Goal: Task Accomplishment & Management: Complete application form

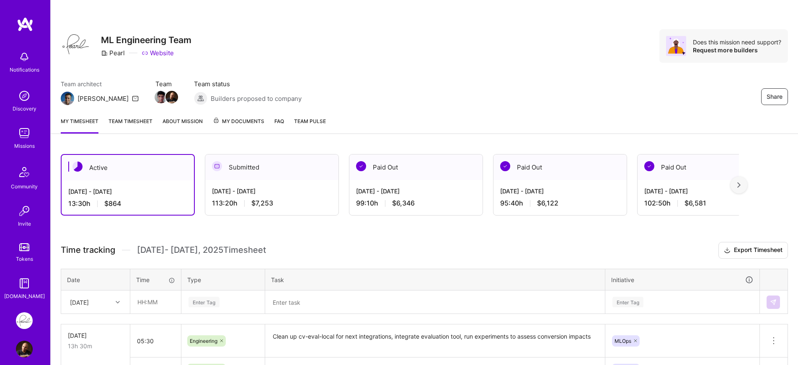
scroll to position [48, 0]
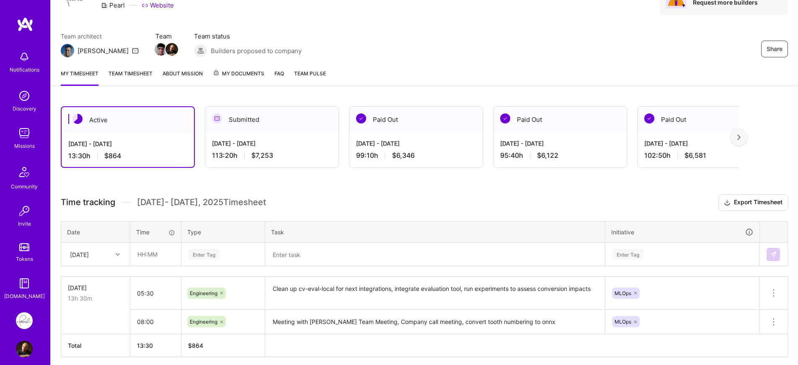
click at [342, 195] on h3 "Time tracking [DATE] - [DATE] Timesheet Export Timesheet" at bounding box center [424, 202] width 727 height 17
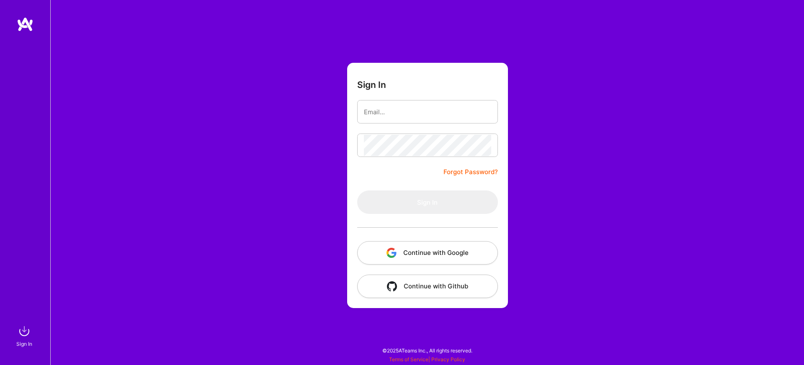
click at [405, 250] on button "Continue with Google" at bounding box center [427, 252] width 141 height 23
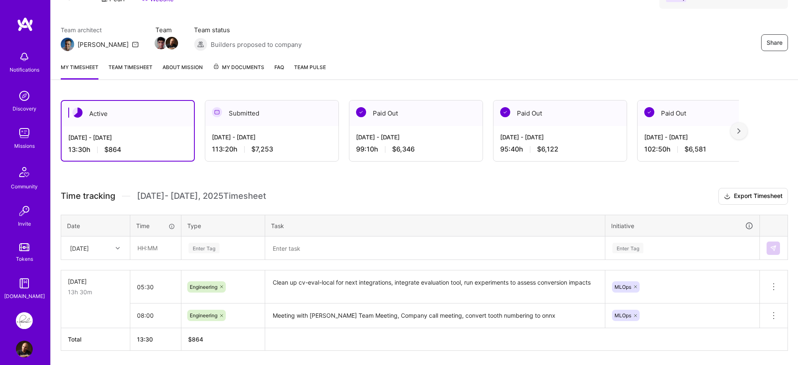
scroll to position [80, 0]
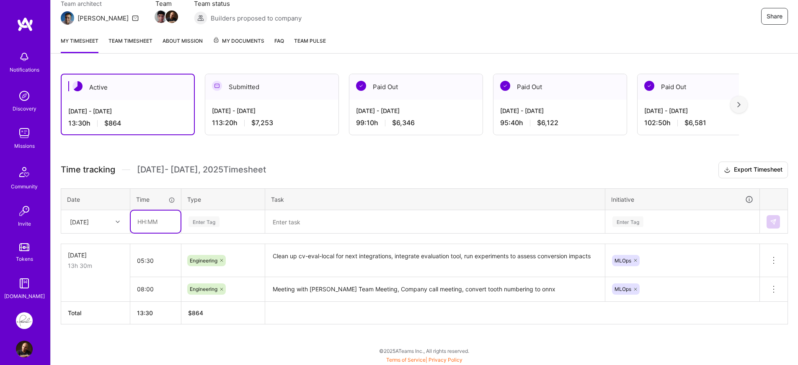
click at [158, 223] on input "text" at bounding box center [156, 222] width 50 height 22
click at [159, 225] on input "text" at bounding box center [156, 222] width 50 height 22
type input "06:00"
click at [206, 223] on div "Enter Tag" at bounding box center [203, 221] width 31 height 13
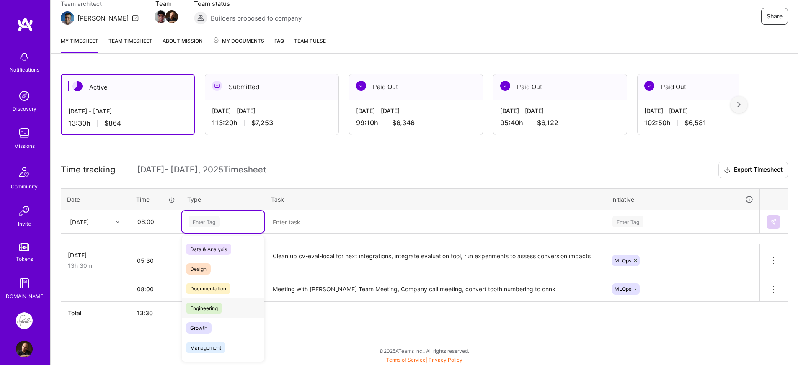
click at [214, 304] on span "Engineering" at bounding box center [204, 308] width 36 height 11
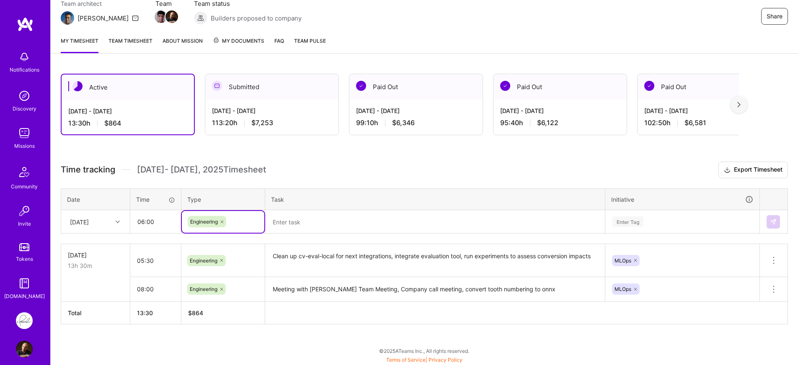
click at [308, 235] on div "Time tracking [DATE] - [DATE] Timesheet Export Timesheet Date Time Type Task In…" at bounding box center [424, 243] width 727 height 163
click at [317, 228] on textarea at bounding box center [435, 222] width 338 height 22
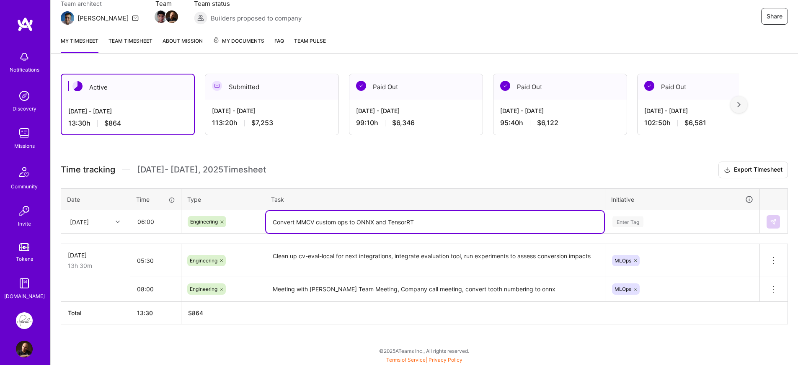
type textarea "Convert MMCV custom ops to ONNX and TensorRT"
click at [665, 223] on div "Enter Tag" at bounding box center [682, 222] width 153 height 22
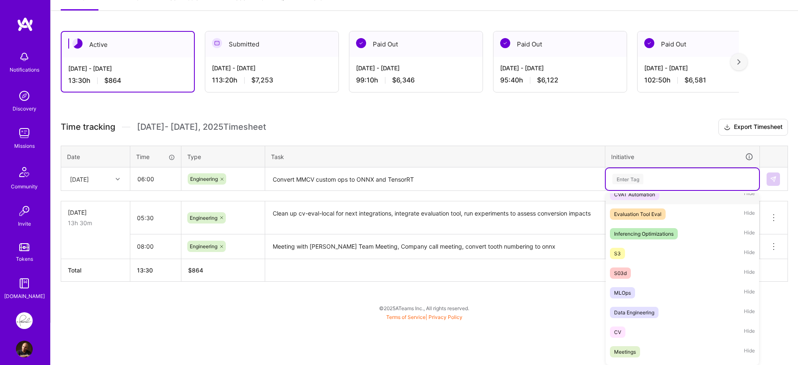
scroll to position [101, 0]
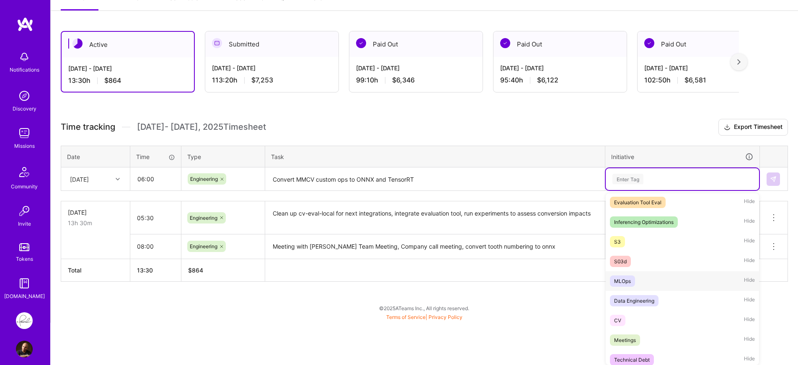
click at [639, 286] on div "MLOps Hide" at bounding box center [682, 281] width 153 height 20
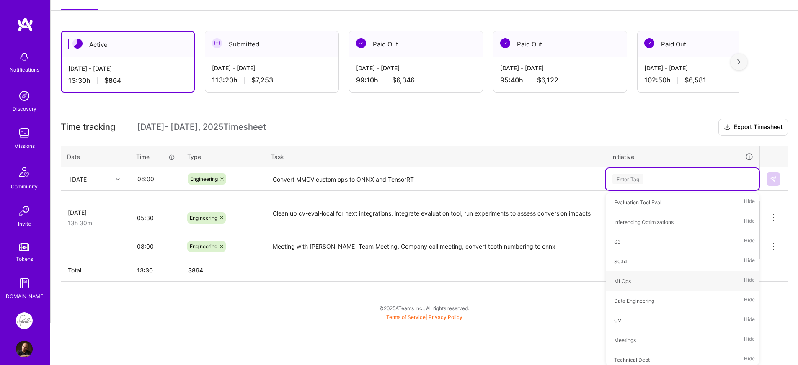
scroll to position [81, 0]
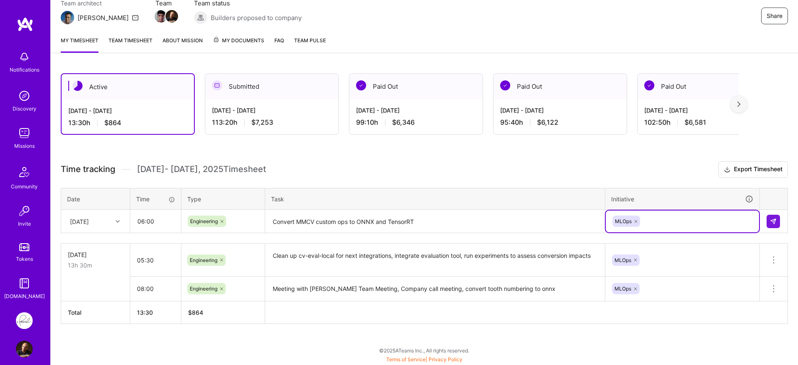
click at [518, 220] on textarea "Convert MMCV custom ops to ONNX and TensorRT" at bounding box center [435, 222] width 338 height 22
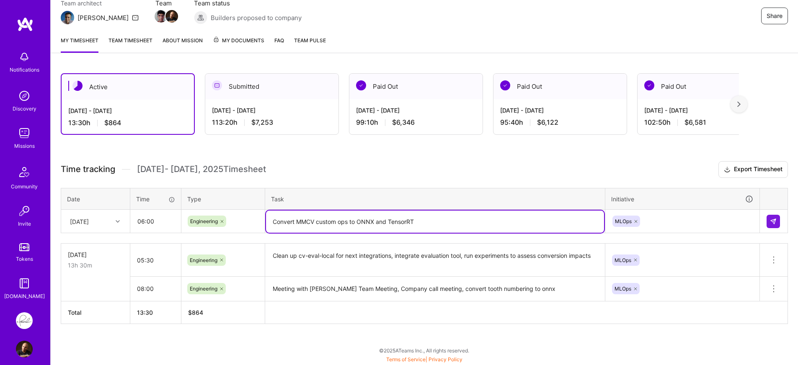
click at [107, 224] on div "[DATE]" at bounding box center [89, 221] width 46 height 14
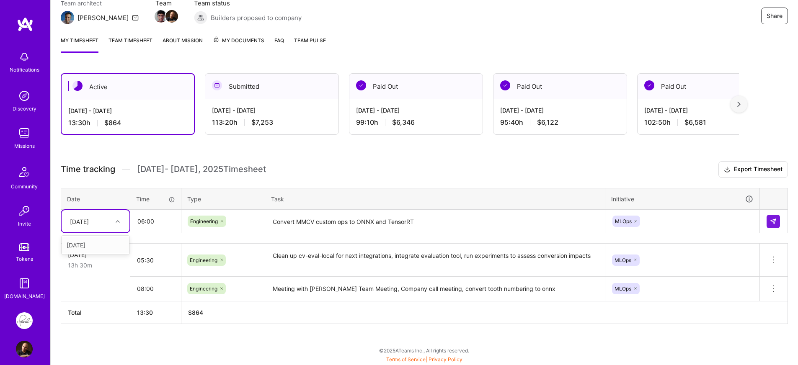
click at [98, 244] on div "[DATE]" at bounding box center [96, 244] width 68 height 15
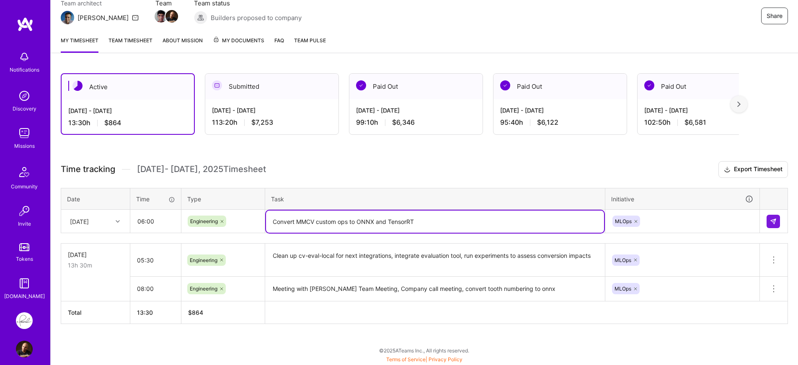
click at [447, 227] on textarea "Convert MMCV custom ops to ONNX and TensorRT" at bounding box center [435, 222] width 338 height 22
click at [767, 221] on button at bounding box center [772, 221] width 13 height 13
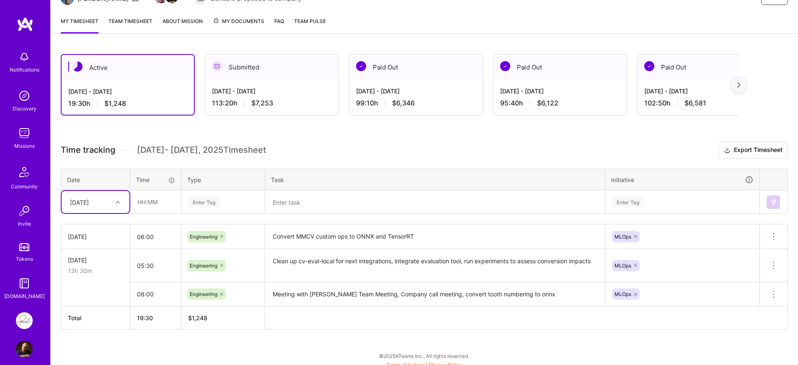
scroll to position [106, 0]
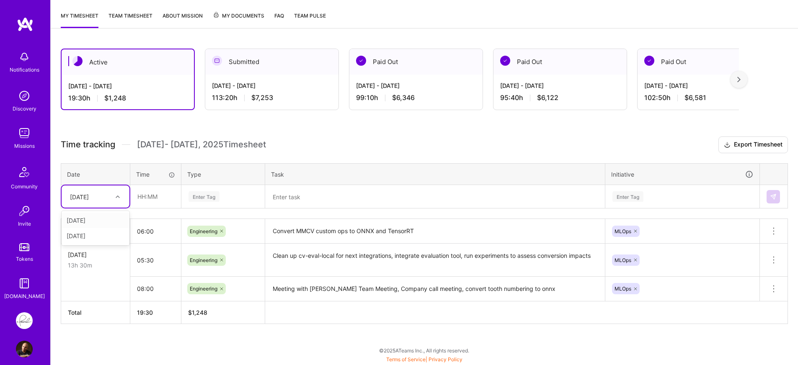
click at [81, 195] on div "[DATE]" at bounding box center [79, 196] width 19 height 9
click at [79, 236] on div "[DATE]" at bounding box center [96, 235] width 68 height 15
click at [167, 198] on input "text" at bounding box center [156, 197] width 50 height 22
type input "02:00"
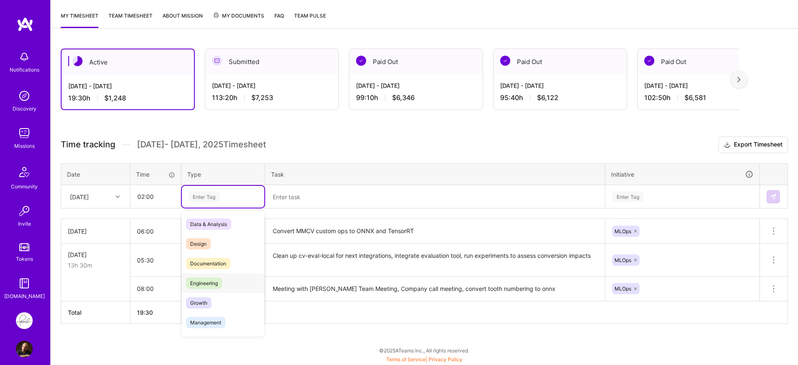
click at [220, 286] on span "Engineering" at bounding box center [204, 283] width 36 height 11
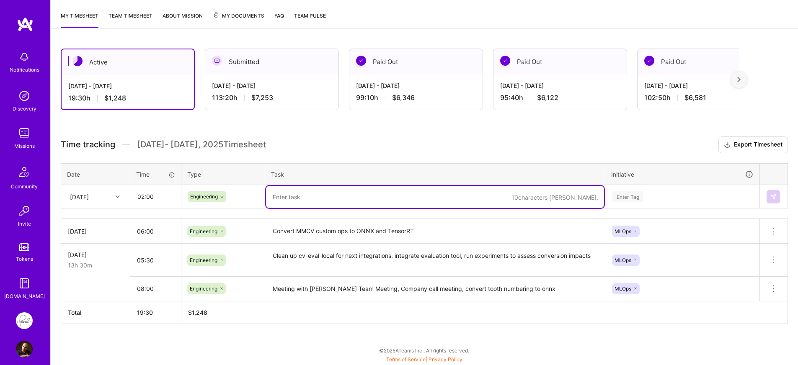
click at [348, 203] on textarea at bounding box center [435, 197] width 338 height 22
type textarea "Review code for [DEMOGRAPHIC_DATA], Collect Data For [PERSON_NAME]"
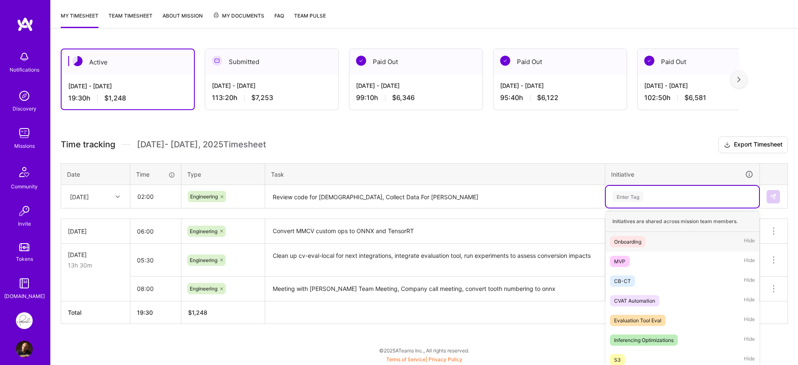
click at [655, 197] on div "option MLOps, selected. option Onboarding focused, 1 of 24. 24 results availabl…" at bounding box center [682, 197] width 153 height 22
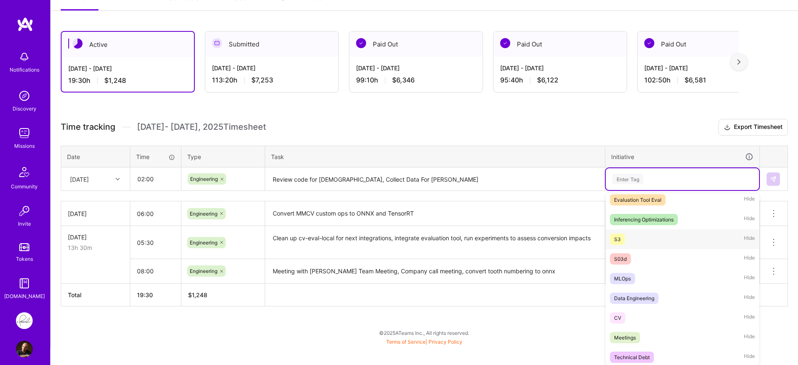
scroll to position [104, 0]
click at [642, 294] on div "Data Engineering" at bounding box center [634, 297] width 40 height 9
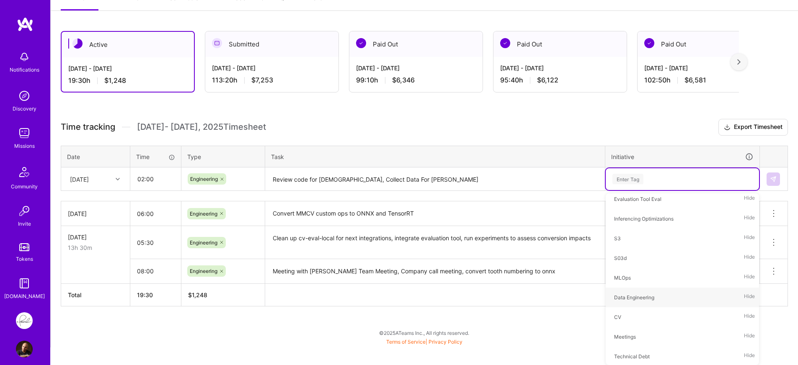
scroll to position [106, 0]
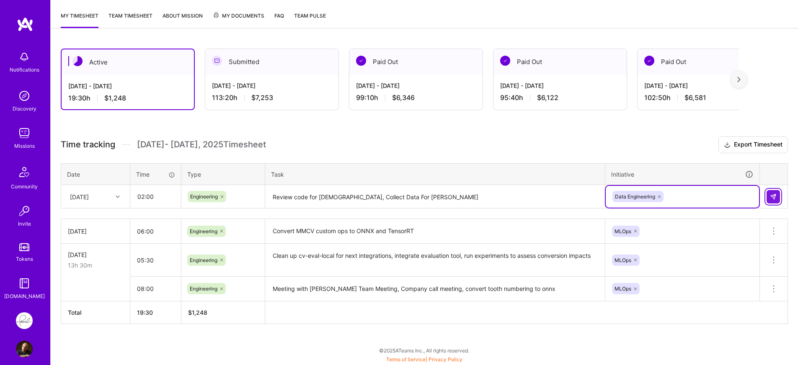
click at [772, 201] on button at bounding box center [772, 196] width 13 height 13
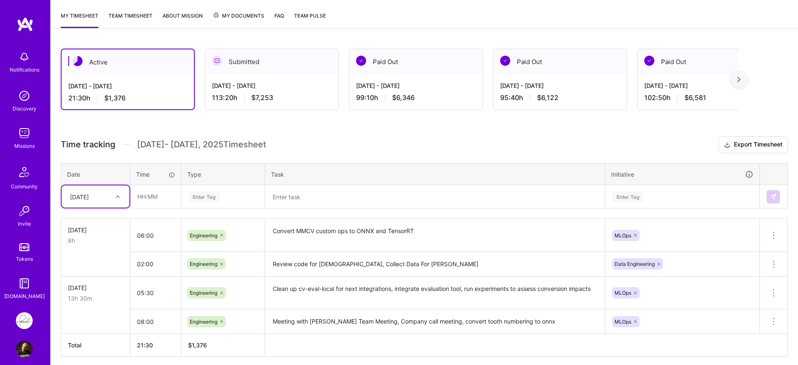
click at [315, 193] on textarea at bounding box center [435, 197] width 338 height 22
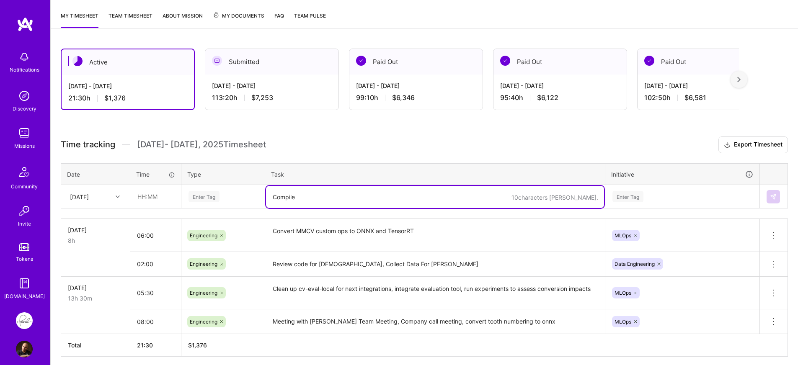
type textarea "Compile"
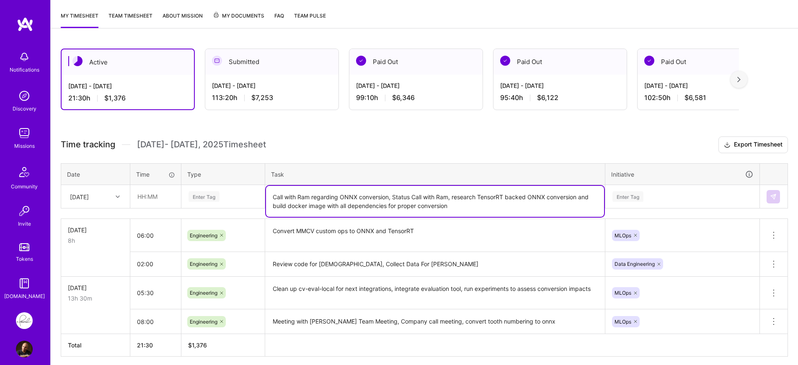
type textarea "Call with Ram regarding ONNX conversion, Status Call with Ram, research TensorR…"
click at [164, 201] on input "text" at bounding box center [156, 197] width 50 height 22
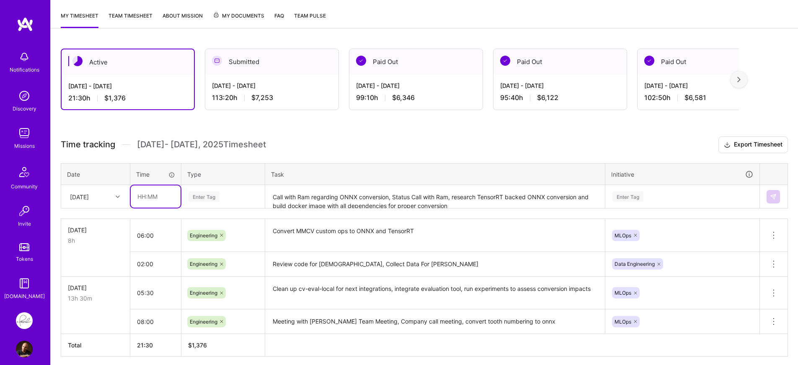
type input "08:00"
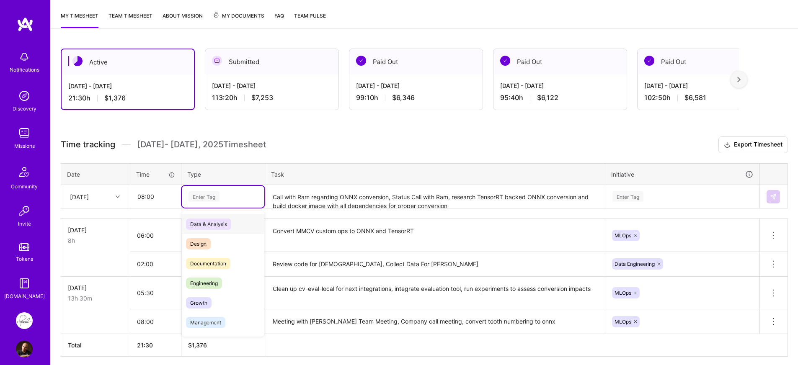
click at [242, 199] on div "Enter Tag" at bounding box center [223, 196] width 71 height 10
click at [216, 283] on span "Engineering" at bounding box center [204, 283] width 36 height 11
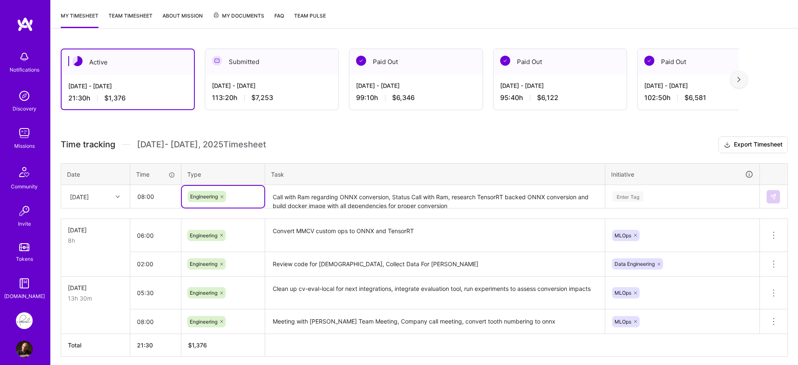
click at [686, 197] on div "Enter Tag" at bounding box center [682, 197] width 153 height 22
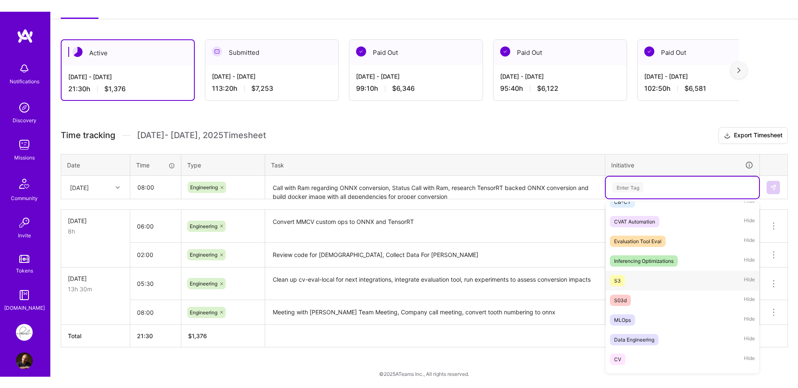
scroll to position [70, 0]
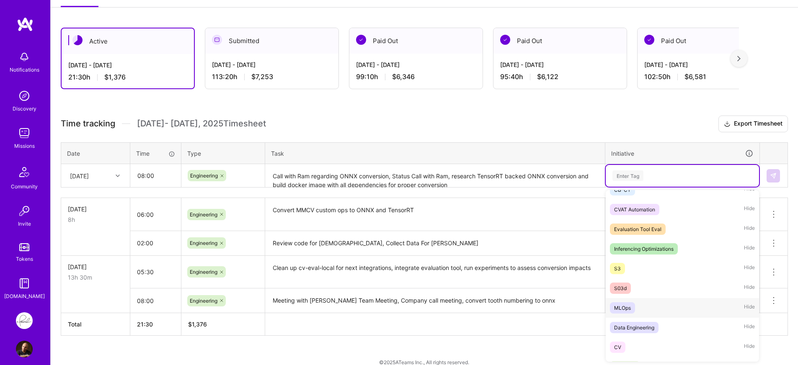
click at [628, 304] on div "MLOps" at bounding box center [622, 308] width 17 height 9
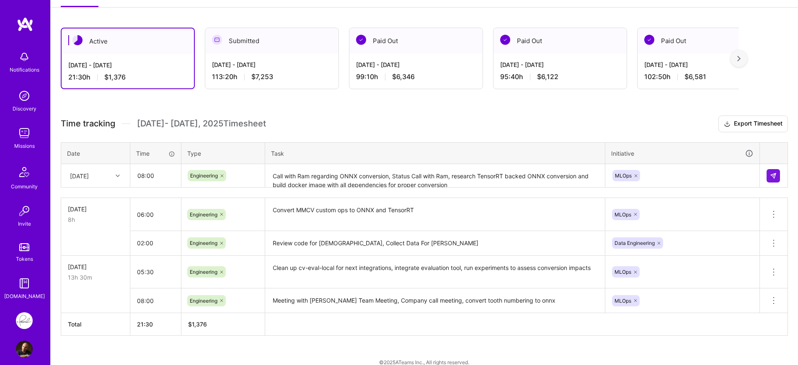
click at [572, 195] on div "Time tracking [DATE] - [DATE] Timesheet Export Timesheet Date Time Type Task In…" at bounding box center [424, 226] width 727 height 220
click at [773, 180] on button at bounding box center [772, 175] width 13 height 13
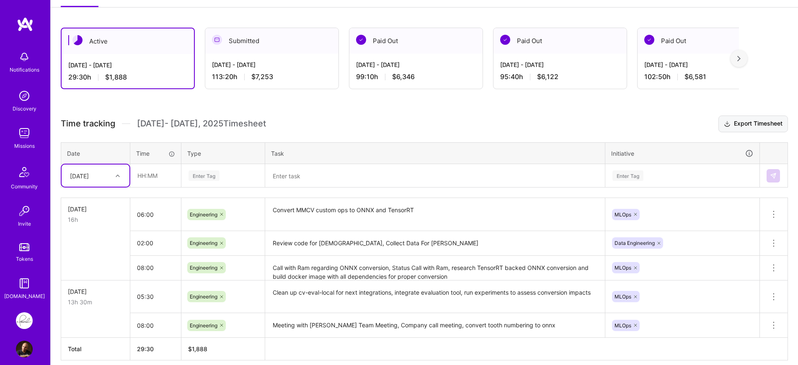
click at [742, 126] on button "Export Timesheet" at bounding box center [753, 124] width 70 height 17
